Goal: Information Seeking & Learning: Check status

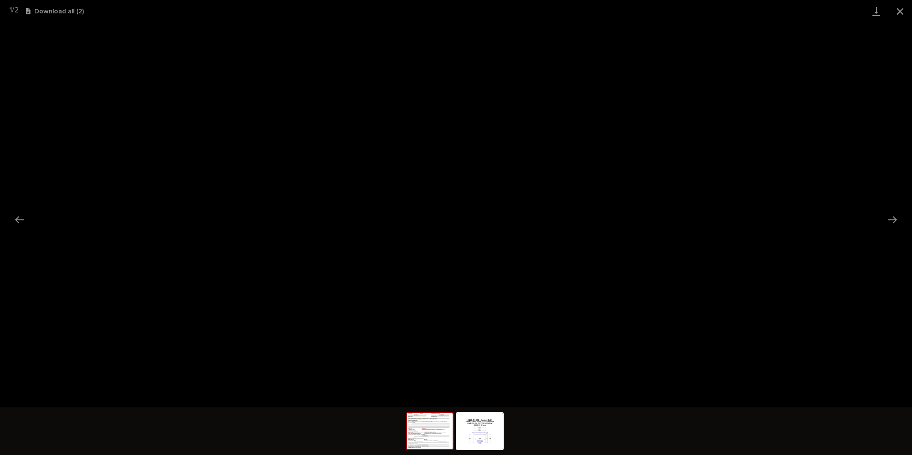
scroll to position [493, 0]
click at [899, 10] on button "Close gallery" at bounding box center [900, 11] width 24 height 22
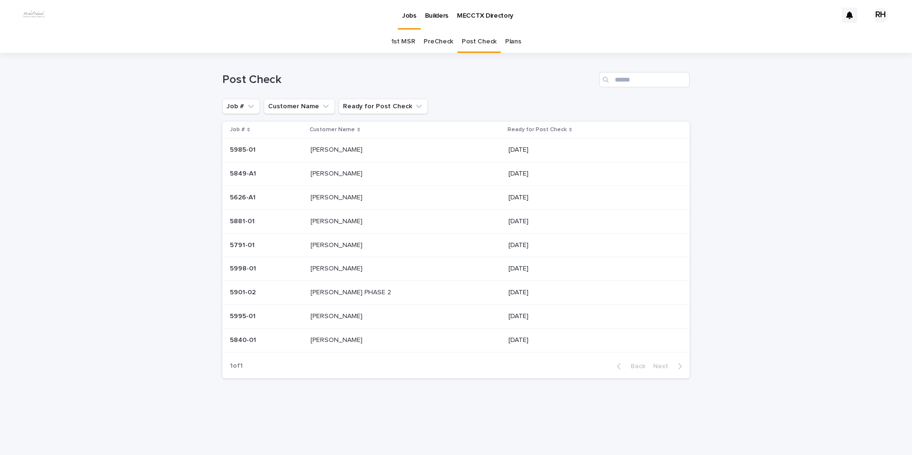
click at [330, 220] on p "[PERSON_NAME]" at bounding box center [338, 221] width 54 height 10
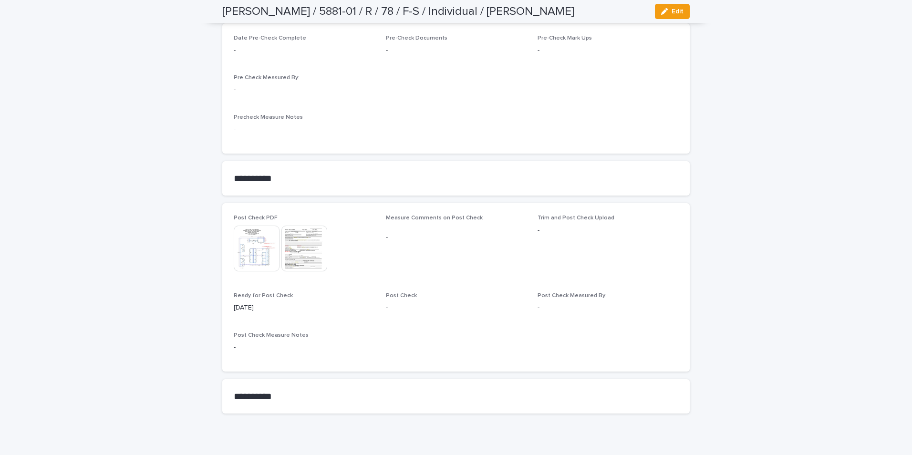
scroll to position [921, 0]
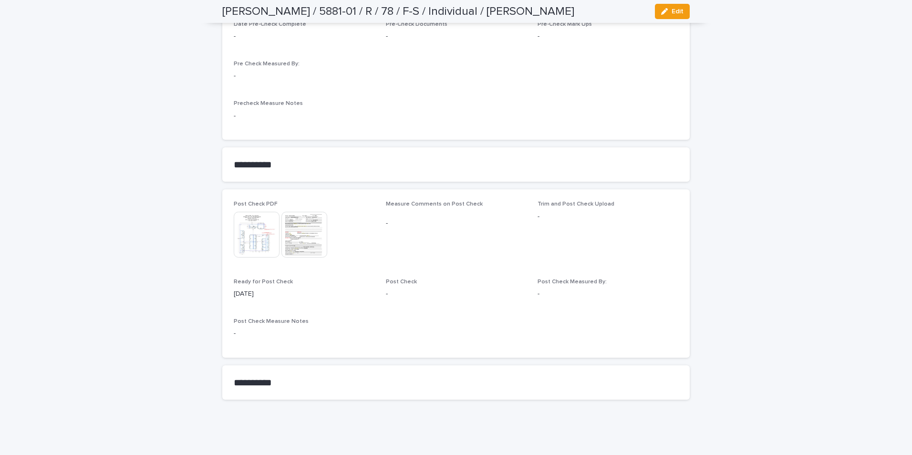
click at [302, 240] on img at bounding box center [304, 235] width 46 height 46
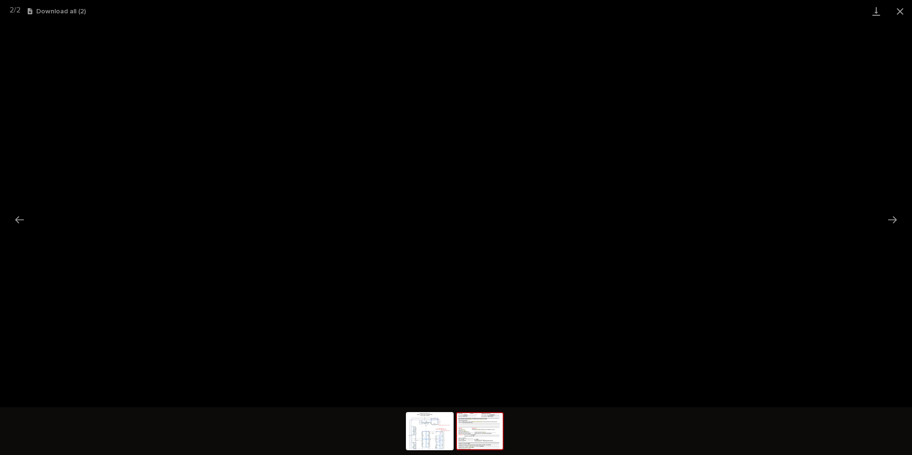
drag, startPoint x: 896, startPoint y: 10, endPoint x: 888, endPoint y: 21, distance: 14.3
click at [896, 10] on button "Close gallery" at bounding box center [900, 11] width 24 height 22
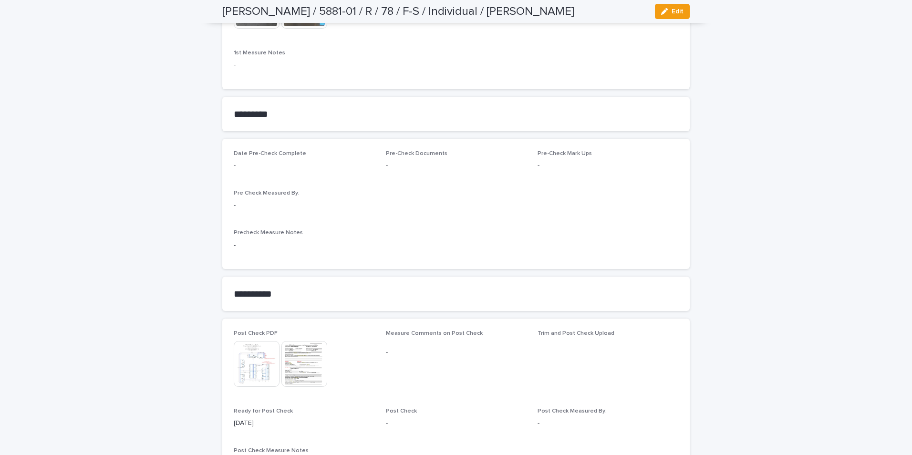
scroll to position [778, 0]
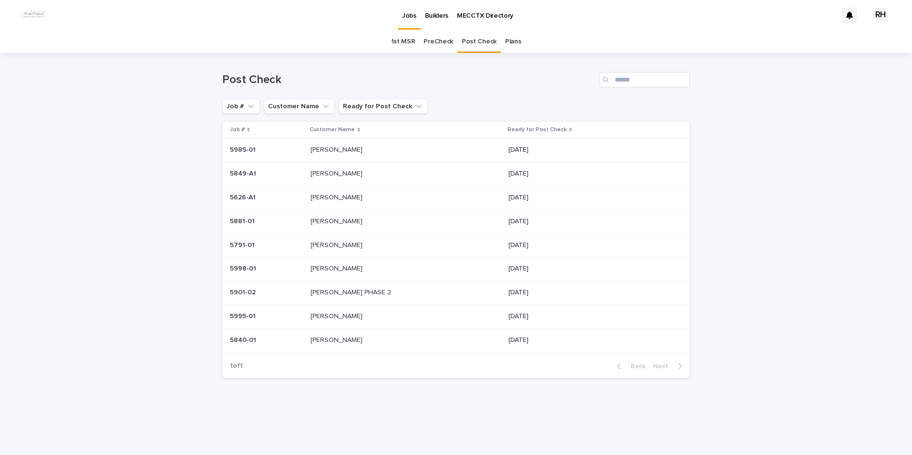
click at [335, 269] on p "[PERSON_NAME]" at bounding box center [338, 268] width 54 height 10
click at [337, 172] on p "[PERSON_NAME]" at bounding box center [338, 173] width 54 height 10
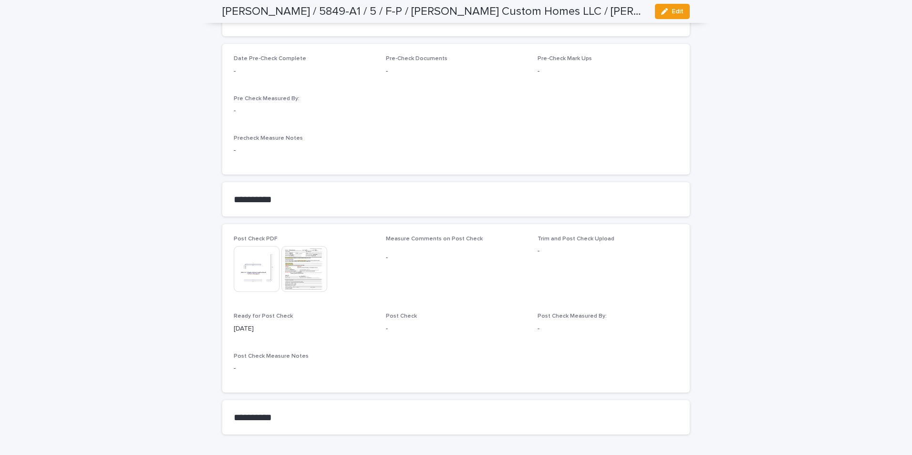
scroll to position [750, 0]
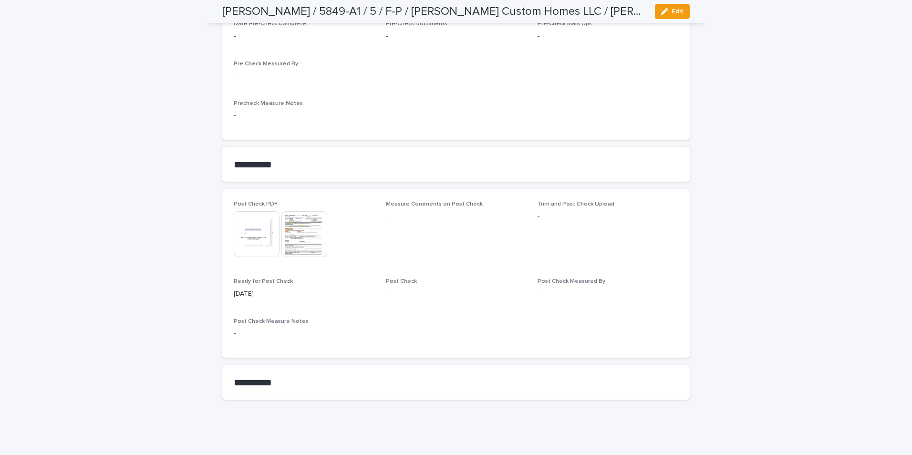
click at [252, 236] on img at bounding box center [257, 234] width 46 height 46
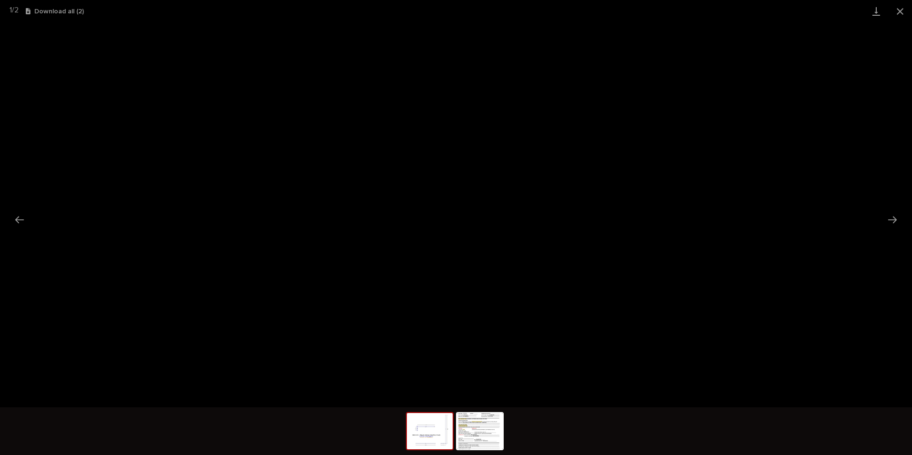
click at [898, 10] on button "Close gallery" at bounding box center [900, 11] width 24 height 22
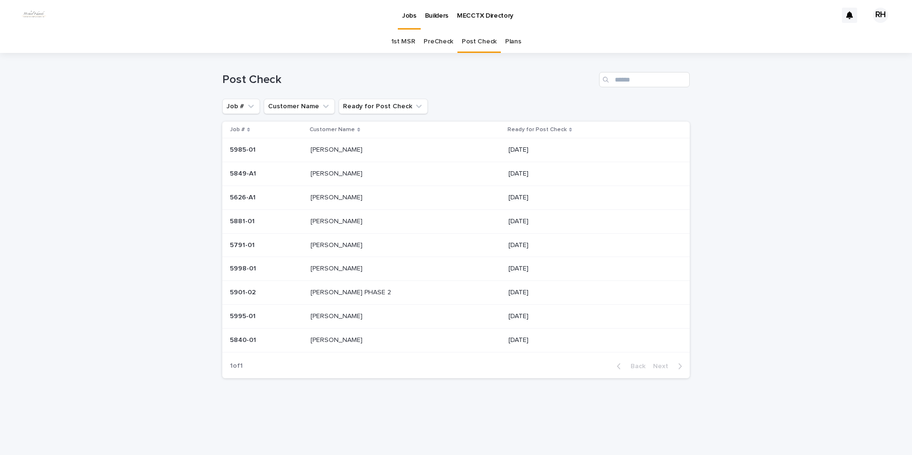
click at [339, 291] on p "[PERSON_NAME] PHASE 2" at bounding box center [352, 292] width 83 height 10
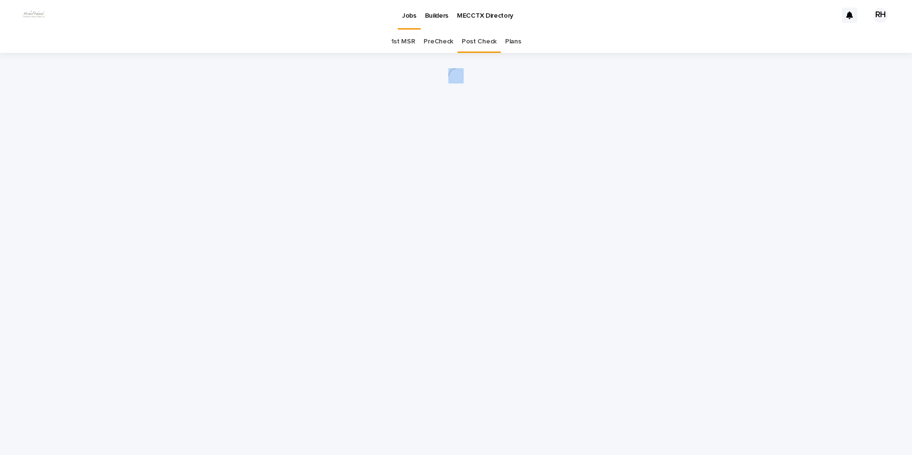
click at [339, 291] on div "Loading... Saving… Loading... Saving…" at bounding box center [456, 242] width 477 height 378
click at [309, 190] on div "Loading... Saving… Loading... Saving…" at bounding box center [456, 242] width 477 height 378
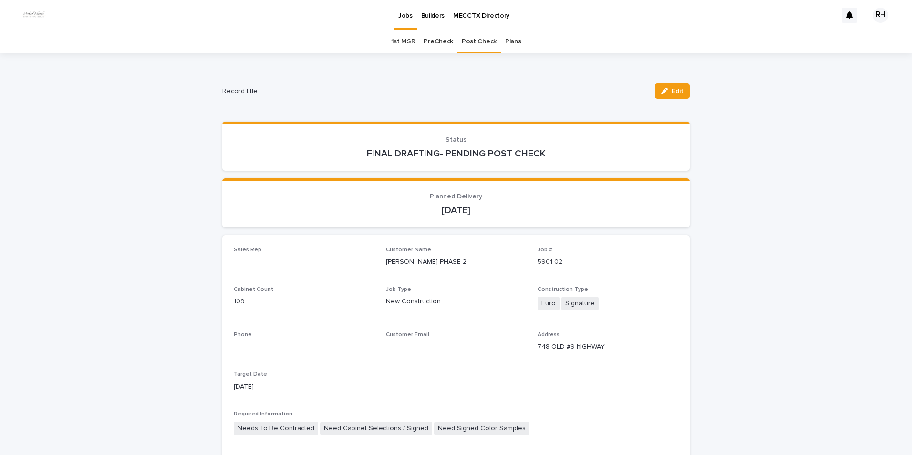
click at [332, 138] on p "Status" at bounding box center [456, 140] width 445 height 8
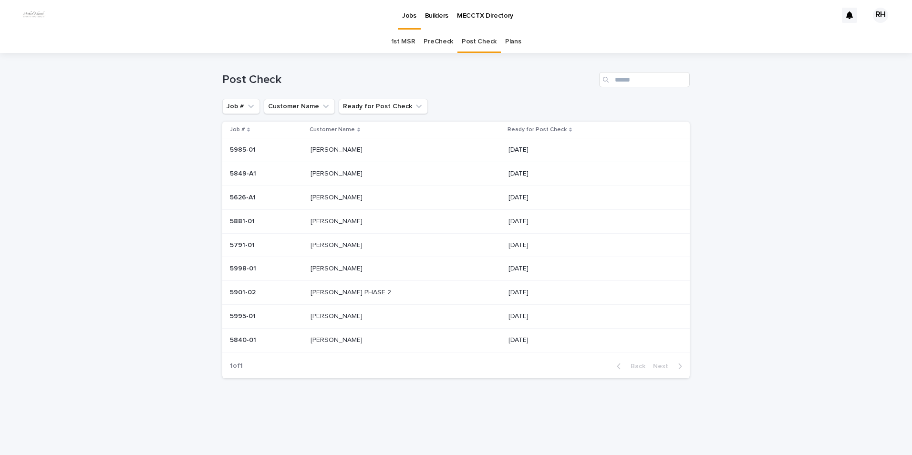
click at [326, 220] on p "[PERSON_NAME]" at bounding box center [338, 221] width 54 height 10
click at [346, 291] on p "[PERSON_NAME] PHASE 2" at bounding box center [352, 292] width 83 height 10
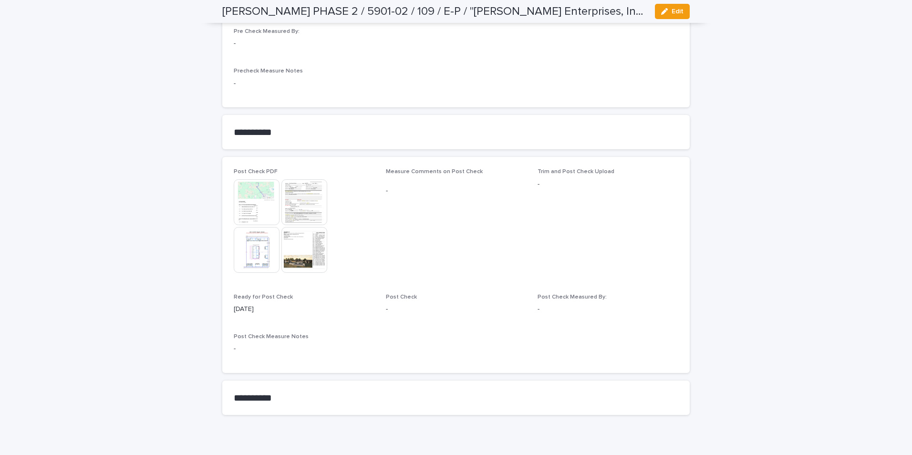
scroll to position [1022, 0]
